Goal: Communication & Community: Answer question/provide support

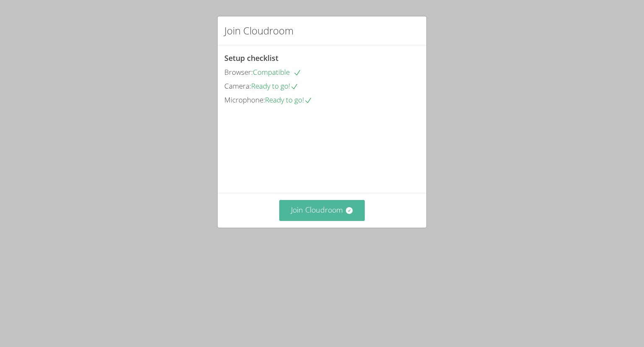
click at [313, 220] on button "Join Cloudroom" at bounding box center [322, 210] width 86 height 21
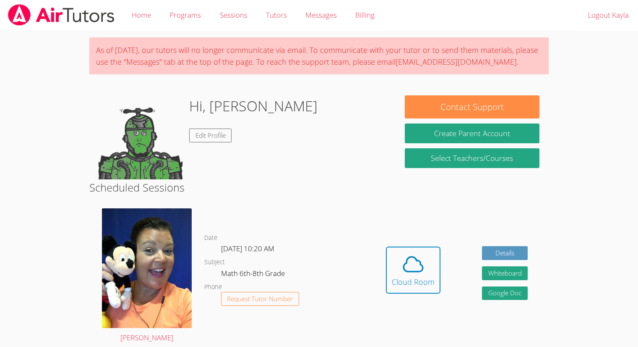
scroll to position [114, 0]
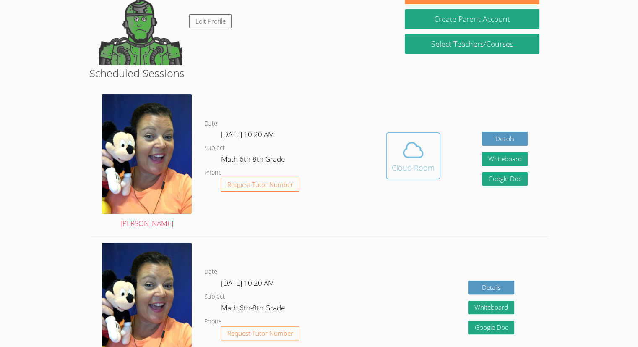
click at [406, 145] on icon at bounding box center [413, 149] width 19 height 15
click at [421, 159] on icon at bounding box center [412, 149] width 23 height 23
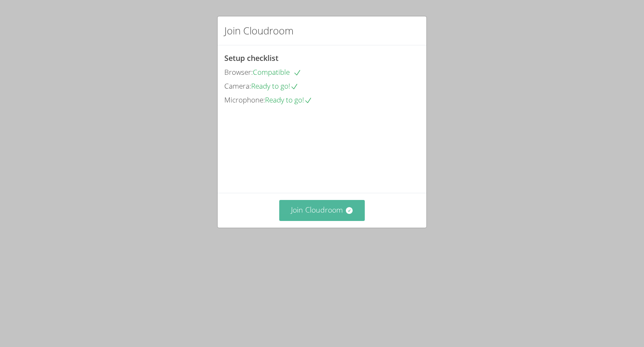
click at [345, 214] on icon at bounding box center [349, 210] width 8 height 8
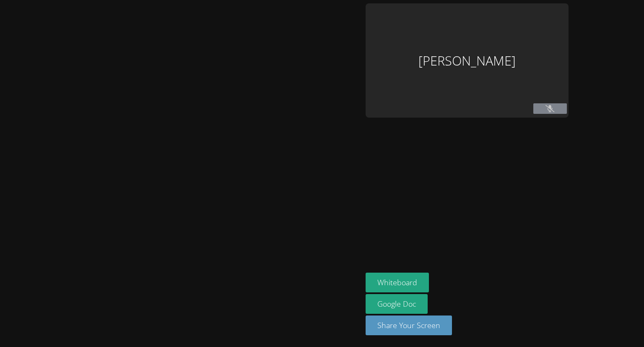
click at [532, 61] on div "[PERSON_NAME]" at bounding box center [467, 60] width 203 height 114
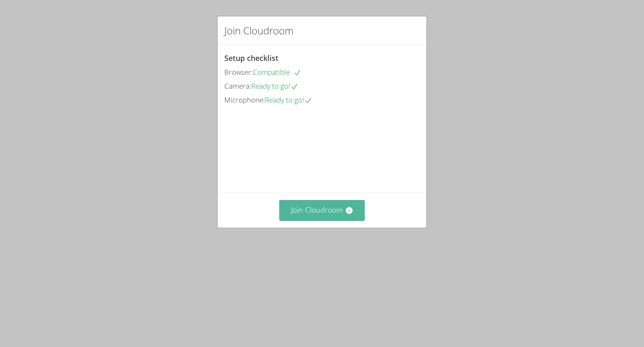
click at [319, 220] on button "Join Cloudroom" at bounding box center [322, 210] width 86 height 21
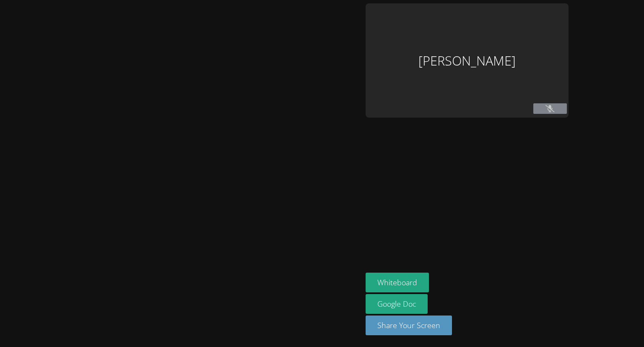
click at [454, 139] on aside "[PERSON_NAME] Whiteboard Google Doc Share Your Screen" at bounding box center [467, 173] width 210 height 347
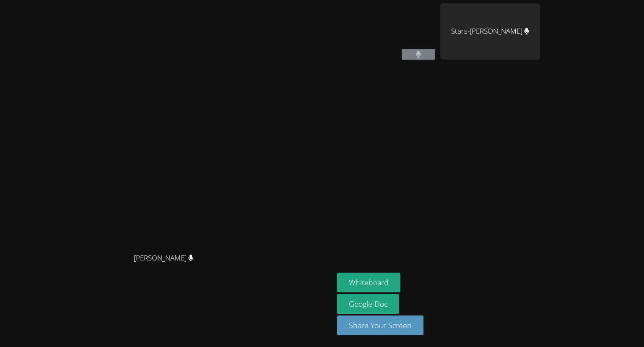
click at [503, 101] on aside "[PERSON_NAME] Stars-[PERSON_NAME] Whiteboard Google Doc Share Your Screen" at bounding box center [439, 173] width 210 height 347
click at [437, 48] on video at bounding box center [387, 31] width 100 height 56
click at [437, 47] on video at bounding box center [387, 31] width 100 height 56
click at [421, 54] on icon at bounding box center [418, 54] width 5 height 7
click at [437, 64] on div "[PERSON_NAME]" at bounding box center [387, 48] width 100 height 90
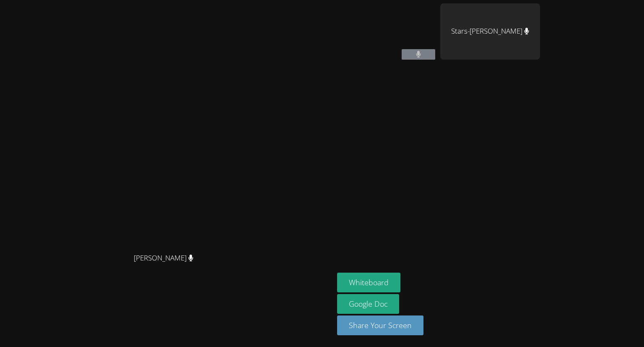
click at [435, 58] on button at bounding box center [419, 54] width 34 height 10
click at [422, 57] on icon at bounding box center [418, 54] width 5 height 7
click at [422, 55] on icon at bounding box center [418, 54] width 5 height 7
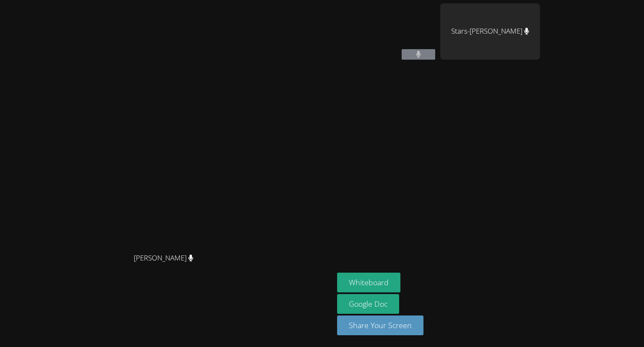
click at [422, 55] on icon at bounding box center [418, 54] width 5 height 7
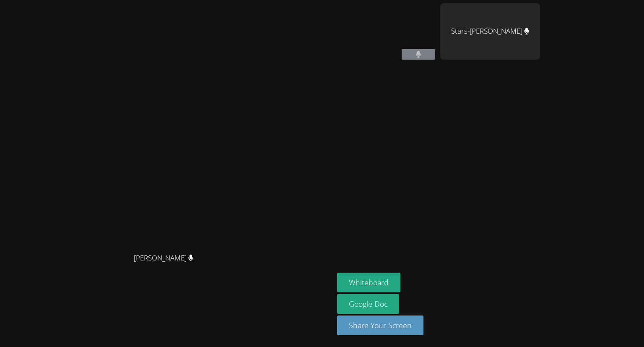
click at [422, 55] on icon at bounding box center [418, 54] width 5 height 7
click at [437, 48] on video at bounding box center [387, 31] width 100 height 56
click at [427, 36] on video at bounding box center [387, 31] width 100 height 56
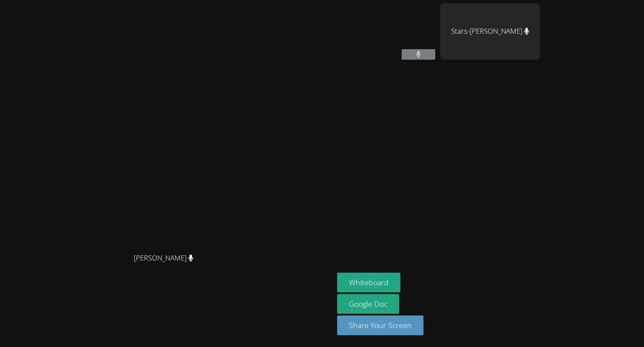
click at [426, 36] on video at bounding box center [387, 31] width 100 height 56
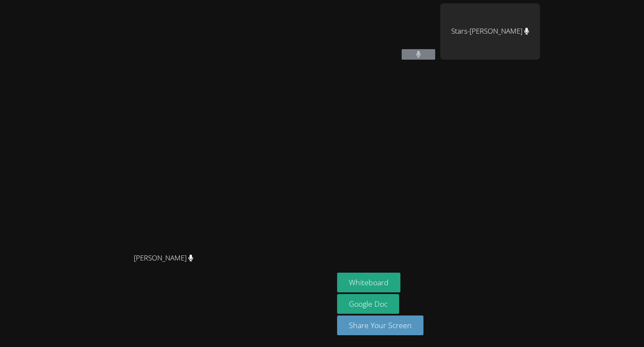
click at [422, 57] on icon at bounding box center [418, 54] width 5 height 7
click at [435, 57] on button at bounding box center [419, 54] width 34 height 10
click at [421, 54] on icon at bounding box center [418, 54] width 5 height 7
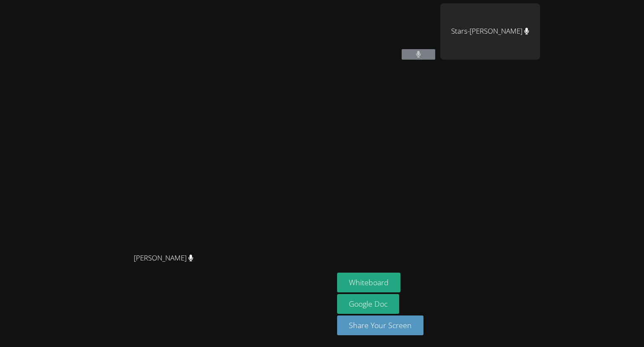
click at [435, 56] on button at bounding box center [419, 54] width 34 height 10
click at [435, 55] on button at bounding box center [419, 54] width 34 height 10
click at [421, 54] on icon at bounding box center [418, 54] width 5 height 7
click at [437, 59] on video at bounding box center [387, 31] width 100 height 56
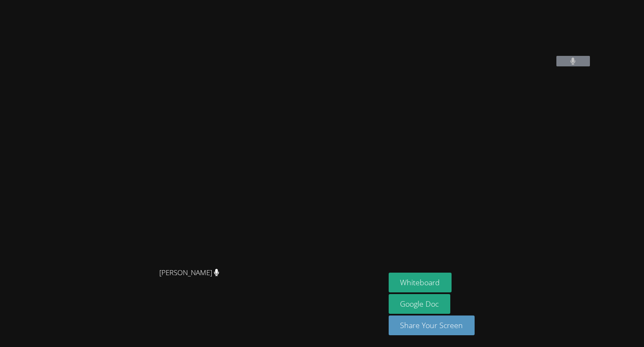
click at [472, 54] on video at bounding box center [452, 34] width 126 height 63
click at [515, 66] on video at bounding box center [452, 34] width 126 height 63
click at [568, 66] on button at bounding box center [574, 61] width 34 height 10
click at [571, 65] on icon at bounding box center [573, 60] width 5 height 7
click at [515, 64] on video at bounding box center [452, 34] width 126 height 63
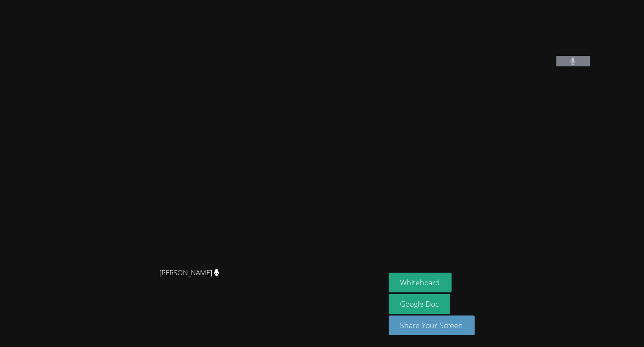
click at [515, 66] on video at bounding box center [452, 34] width 126 height 63
drag, startPoint x: 623, startPoint y: 341, endPoint x: 558, endPoint y: 360, distance: 67.5
click at [558, 346] on html "Peggy Koutas Peggy Koutas Kayla Villarson Whiteboard Google Doc Share Your Scre…" at bounding box center [322, 173] width 644 height 347
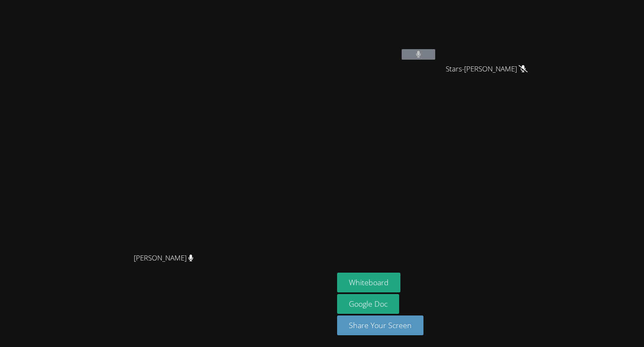
click at [331, 65] on div "[PERSON_NAME]" at bounding box center [166, 157] width 327 height 184
click at [2, 330] on main "Peggy Koutas Peggy Koutas" at bounding box center [167, 173] width 334 height 347
click at [2, 332] on main "Peggy Koutas Peggy Koutas" at bounding box center [167, 173] width 334 height 347
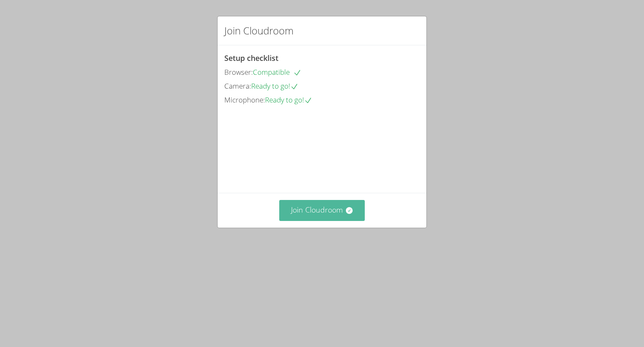
click at [325, 220] on button "Join Cloudroom" at bounding box center [322, 210] width 86 height 21
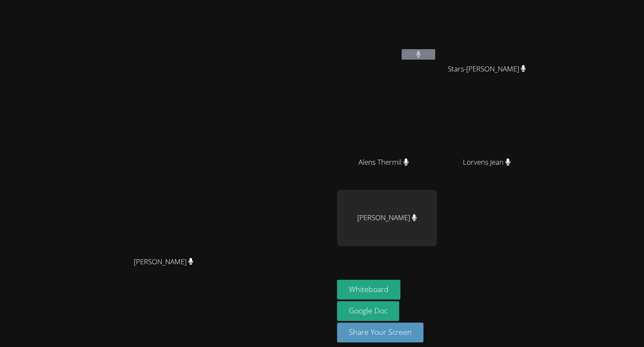
click at [2, 70] on main "Peggy Koutas Peggy Koutas" at bounding box center [167, 177] width 334 height 354
click at [2, 68] on main "Peggy Koutas Peggy Koutas" at bounding box center [167, 177] width 334 height 354
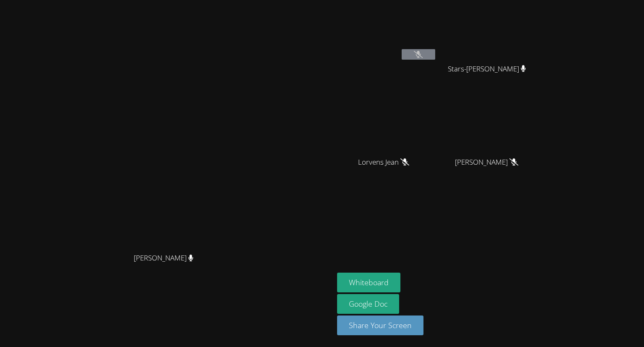
click at [437, 71] on div "[PERSON_NAME]" at bounding box center [387, 48] width 100 height 90
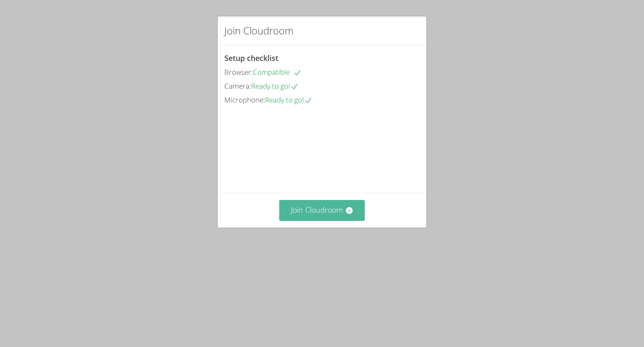
click at [341, 220] on button "Join Cloudroom" at bounding box center [322, 210] width 86 height 21
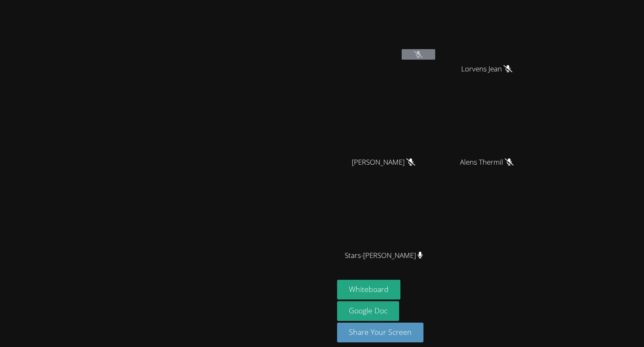
click at [437, 47] on video at bounding box center [387, 31] width 100 height 56
click at [435, 55] on button at bounding box center [419, 54] width 34 height 10
click at [435, 56] on button at bounding box center [419, 54] width 34 height 10
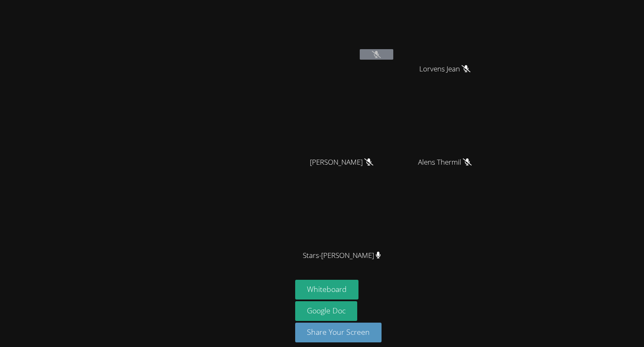
click at [361, 42] on video at bounding box center [345, 31] width 100 height 56
click at [375, 57] on icon at bounding box center [376, 54] width 9 height 7
click at [376, 52] on icon at bounding box center [376, 54] width 9 height 7
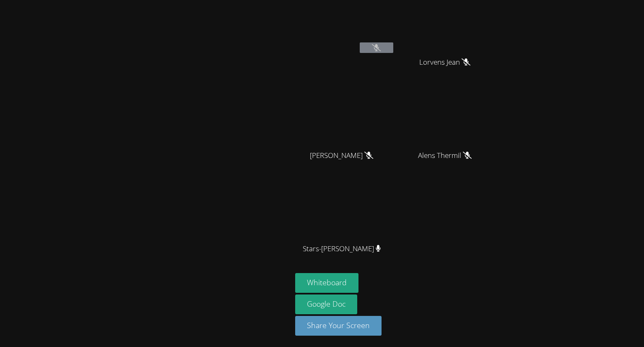
click at [372, 52] on button at bounding box center [377, 47] width 34 height 10
click at [383, 57] on div "Kayla Villarson" at bounding box center [345, 42] width 100 height 90
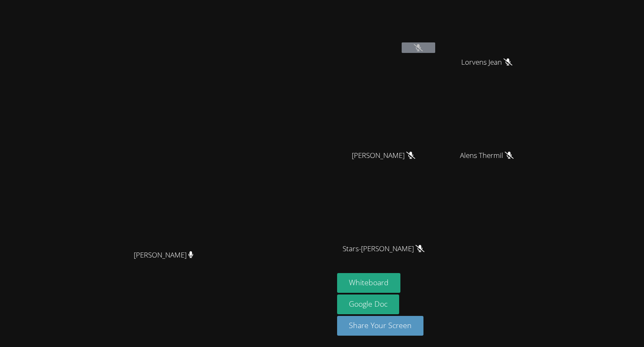
drag, startPoint x: 512, startPoint y: 230, endPoint x: 548, endPoint y: 201, distance: 46.5
click at [548, 201] on div "Peggy Koutas Peggy Koutas Kayla Villarson Lorvens Jean Lorvens Jean Guervensley…" at bounding box center [322, 166] width 644 height 347
click at [410, 51] on button at bounding box center [419, 47] width 34 height 10
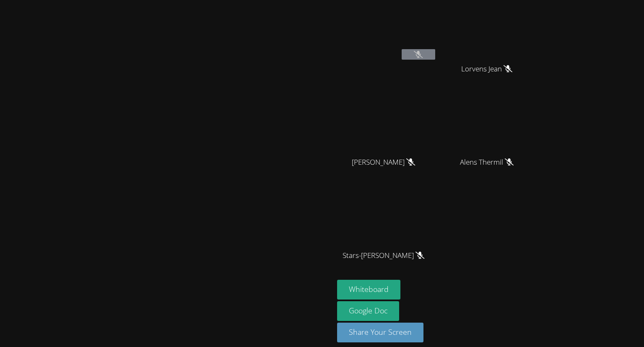
click at [435, 56] on button at bounding box center [419, 54] width 34 height 10
drag, startPoint x: 446, startPoint y: 38, endPoint x: 475, endPoint y: 147, distance: 113.3
click at [475, 147] on div "Kayla Villarson Lorvens Jean Lorvens Jean Guervensley Charles Guervensley Charl…" at bounding box center [438, 141] width 203 height 276
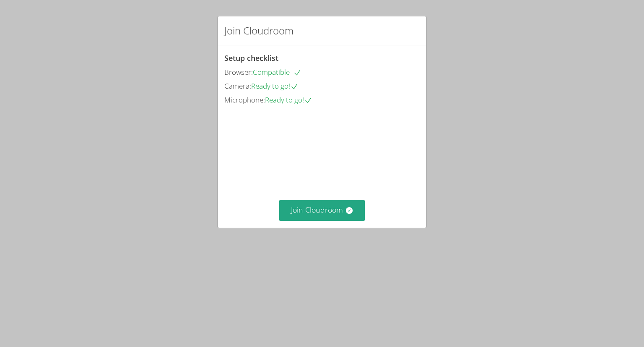
click at [273, 63] on div "Setup checklist Browser: Compatible Camera: Ready to go! Microphone: Ready to g…" at bounding box center [321, 79] width 195 height 54
click at [267, 66] on div "Browser: Compatible" at bounding box center [321, 72] width 195 height 12
click at [245, 63] on div "Setup checklist Browser: Compatible Camera: Ready to go! Microphone: Ready to g…" at bounding box center [321, 79] width 195 height 54
click at [302, 69] on icon at bounding box center [297, 72] width 8 height 8
click at [325, 220] on button "Join Cloudroom" at bounding box center [322, 210] width 86 height 21
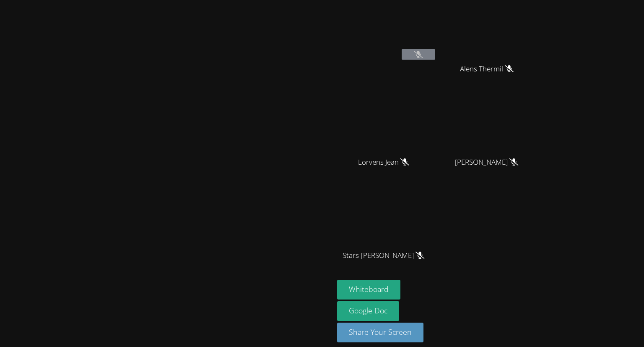
click at [437, 48] on video at bounding box center [387, 31] width 100 height 56
click at [423, 57] on icon at bounding box center [418, 54] width 9 height 7
click at [435, 54] on button at bounding box center [419, 54] width 34 height 10
click at [435, 59] on button at bounding box center [419, 54] width 34 height 10
click at [424, 332] on button "Share Your Screen" at bounding box center [380, 332] width 86 height 20
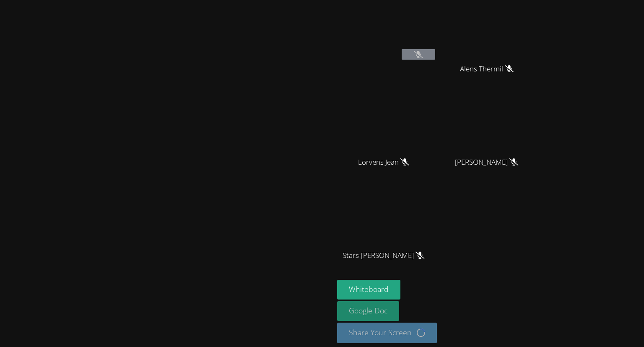
click at [399, 309] on link "Google Doc" at bounding box center [368, 311] width 62 height 20
click at [401, 295] on button "Whiteboard" at bounding box center [368, 289] width 63 height 20
click at [401, 281] on button "Whiteboard" at bounding box center [368, 289] width 63 height 20
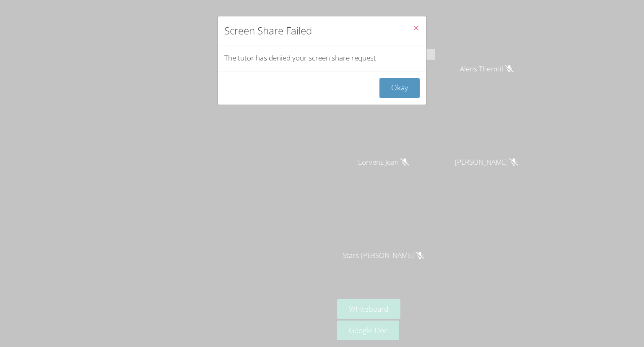
click at [413, 29] on icon "Close" at bounding box center [416, 27] width 7 height 7
click at [388, 82] on button "Okay" at bounding box center [400, 88] width 40 height 20
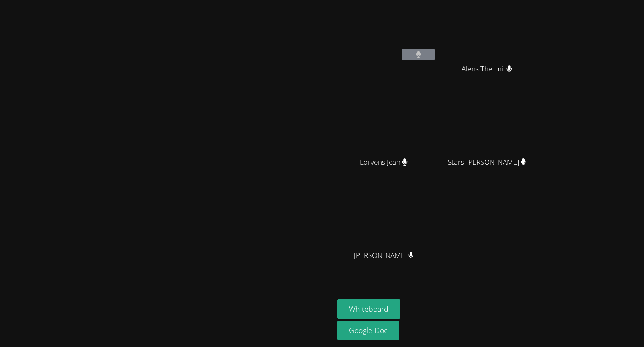
click at [297, 4] on div "[PERSON_NAME]" at bounding box center [166, 173] width 327 height 340
click at [305, 8] on div "[PERSON_NAME]" at bounding box center [166, 173] width 327 height 340
click at [305, 5] on div "[PERSON_NAME]" at bounding box center [166, 173] width 327 height 340
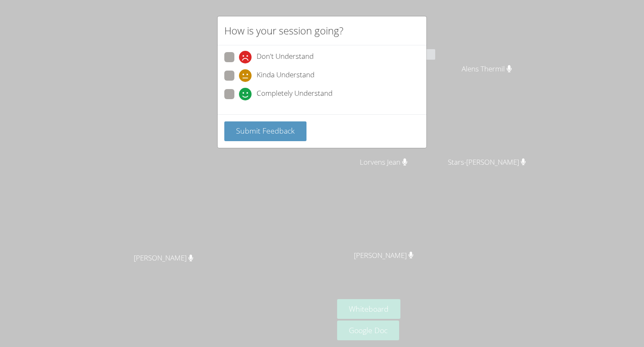
click at [148, 41] on div "How is your session going? Don't Understand Kinda Understand Completely Underst…" at bounding box center [322, 173] width 644 height 347
click at [239, 82] on span at bounding box center [239, 82] width 0 height 0
click at [239, 74] on input "Kinda Understand" at bounding box center [242, 73] width 7 height 7
radio input "true"
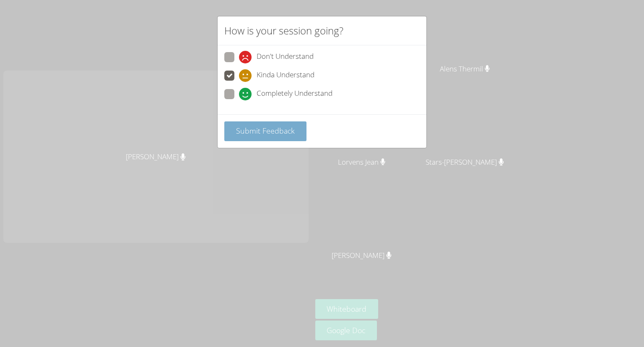
click at [249, 123] on button "Submit Feedback" at bounding box center [265, 131] width 82 height 20
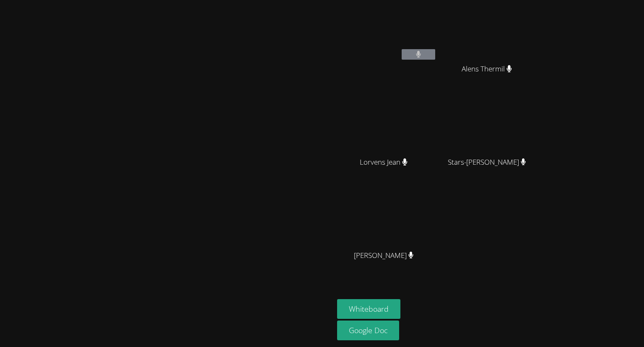
click at [331, 32] on div "[PERSON_NAME]" at bounding box center [166, 173] width 327 height 340
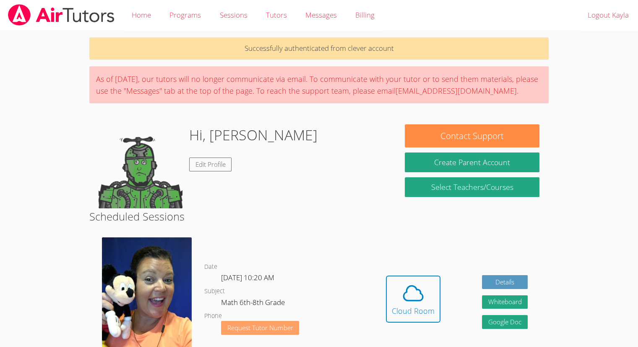
click at [272, 324] on span "Request Tutor Number" at bounding box center [260, 327] width 66 height 6
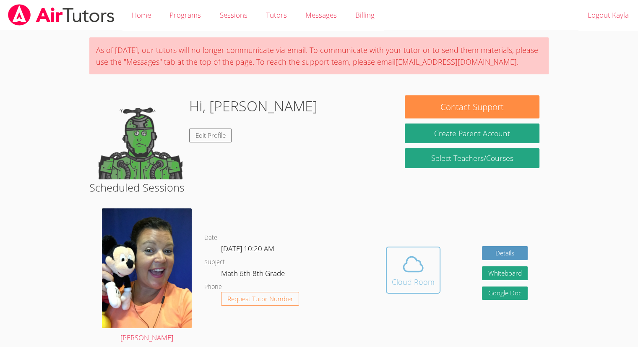
click at [404, 276] on div "Cloud Room" at bounding box center [413, 282] width 43 height 12
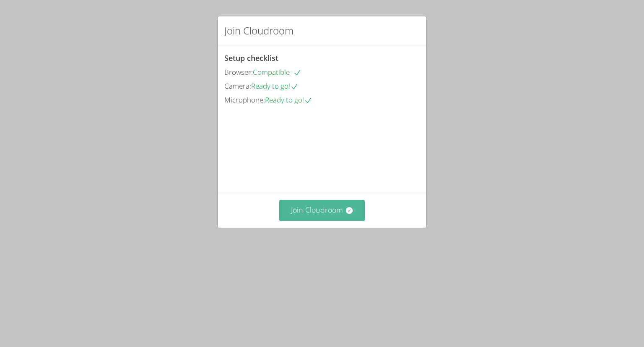
click at [300, 220] on button "Join Cloudroom" at bounding box center [322, 210] width 86 height 21
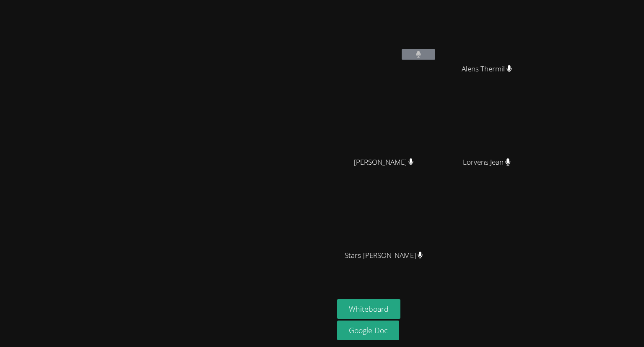
click at [402, 53] on button at bounding box center [419, 54] width 34 height 10
click at [230, 65] on video at bounding box center [167, 157] width 126 height 184
click at [401, 311] on button "Whiteboard" at bounding box center [368, 309] width 63 height 20
click at [422, 55] on icon at bounding box center [418, 54] width 5 height 7
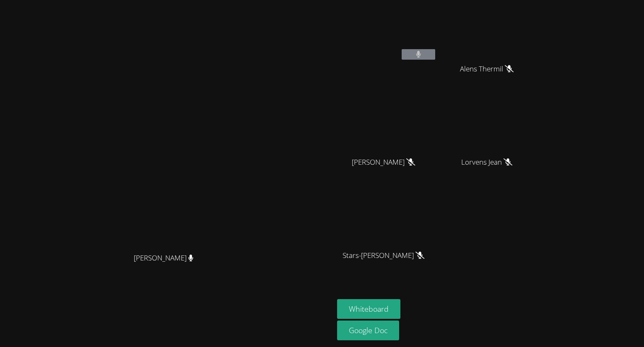
click at [422, 55] on icon at bounding box center [418, 54] width 5 height 7
click at [435, 52] on button at bounding box center [419, 54] width 34 height 10
